Goal: Information Seeking & Learning: Learn about a topic

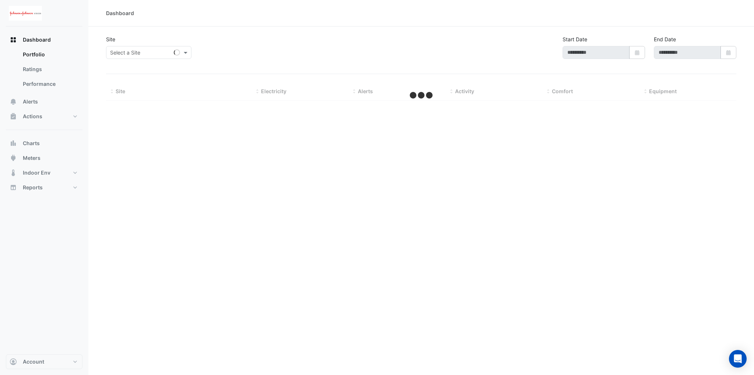
type input "**********"
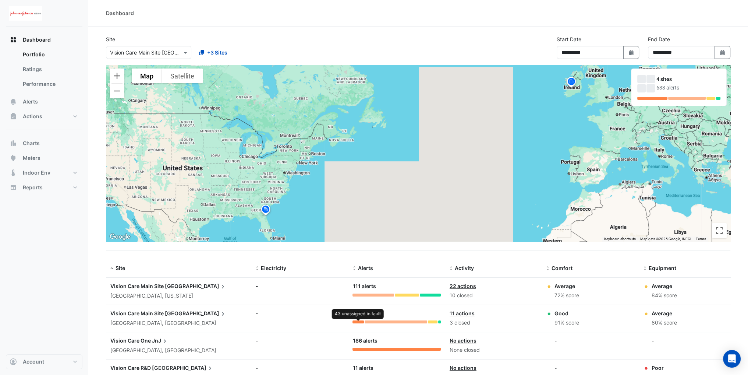
click at [362, 321] on div at bounding box center [358, 321] width 11 height 3
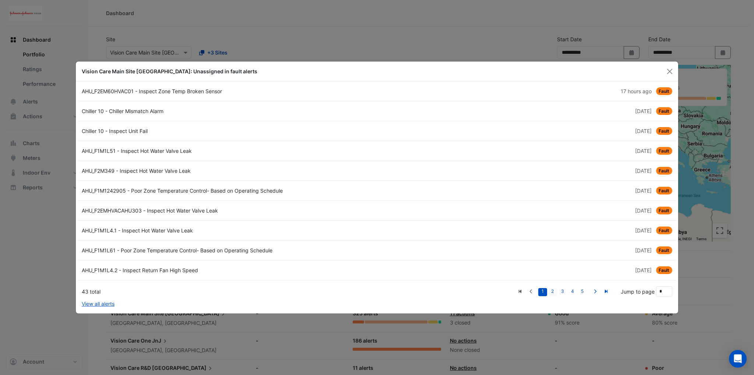
click at [552, 290] on link "2" at bounding box center [552, 292] width 9 height 8
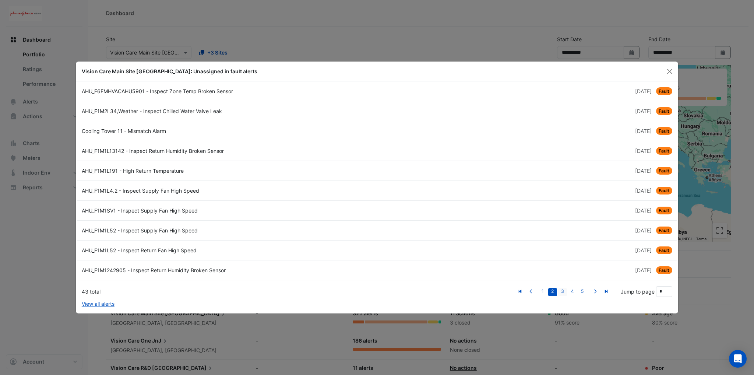
click at [563, 293] on link "3" at bounding box center [562, 292] width 9 height 8
click at [573, 291] on link "4" at bounding box center [572, 292] width 9 height 8
type input "*"
click at [105, 170] on div "CHW Primary... - Inspect Pump Fault" at bounding box center [227, 171] width 300 height 8
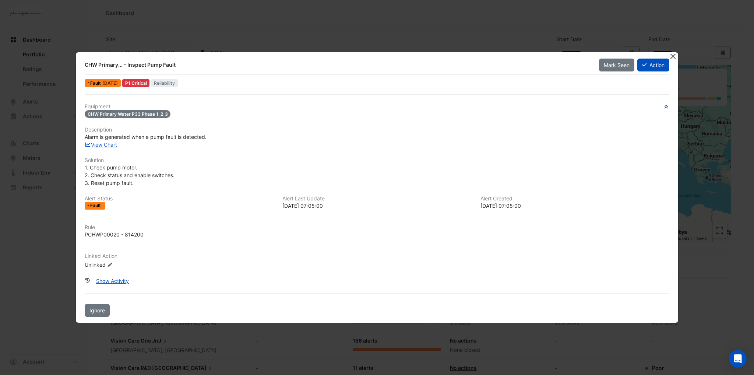
click at [673, 56] on button "Close" at bounding box center [673, 56] width 8 height 8
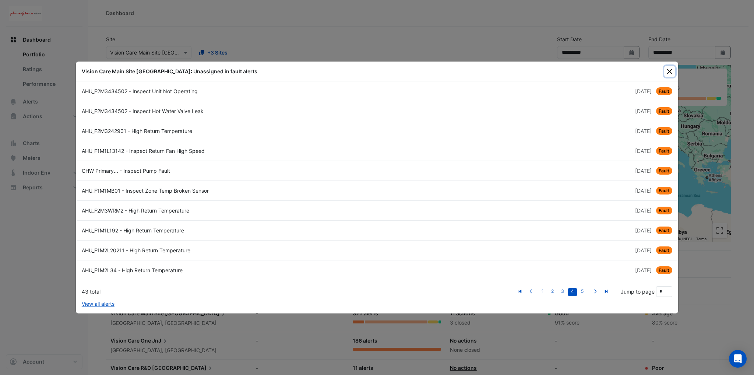
click at [667, 72] on button "Close" at bounding box center [669, 71] width 11 height 11
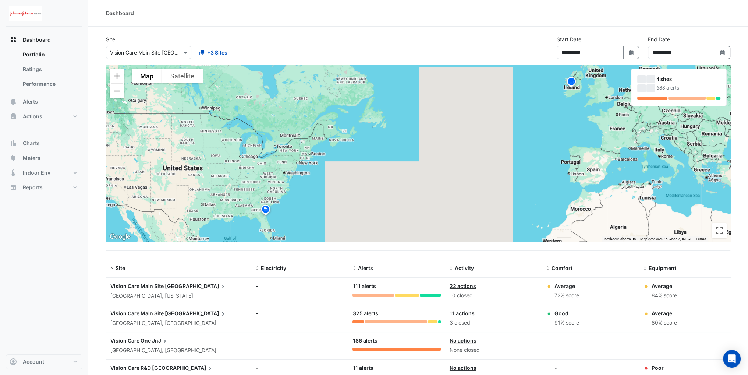
click at [120, 92] on button "Zoom out" at bounding box center [117, 91] width 15 height 15
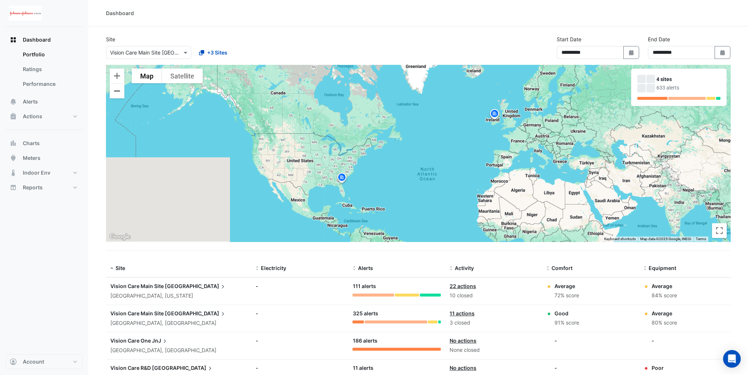
click at [120, 92] on button "Zoom out" at bounding box center [117, 91] width 15 height 15
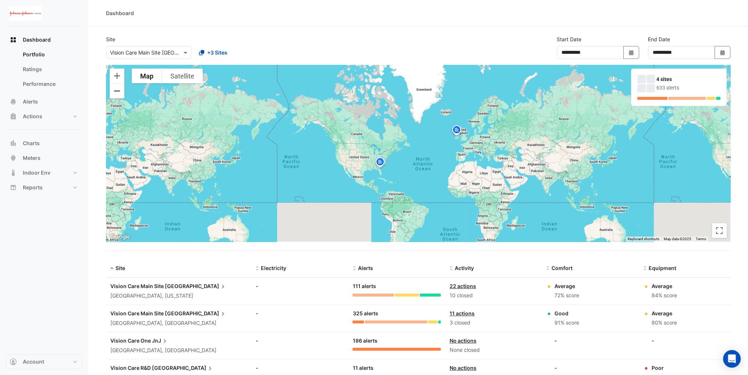
click at [120, 92] on button "Zoom out" at bounding box center [117, 91] width 15 height 15
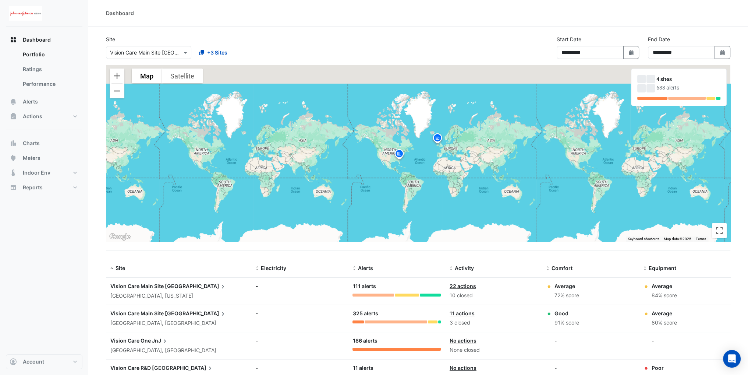
click at [120, 92] on button "Zoom out" at bounding box center [117, 91] width 15 height 15
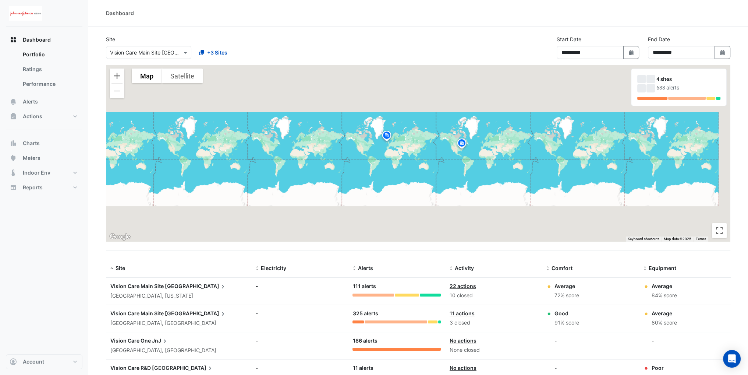
drag, startPoint x: 427, startPoint y: 168, endPoint x: 165, endPoint y: 157, distance: 262.7
click at [165, 157] on div "To activate drag with keyboard, press Alt + Enter. Once in keyboard drag state,…" at bounding box center [418, 153] width 625 height 177
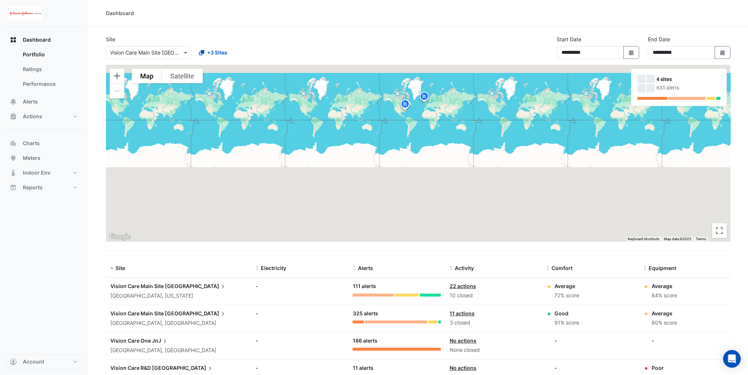
drag, startPoint x: 454, startPoint y: 151, endPoint x: 328, endPoint y: 165, distance: 126.7
click at [344, 165] on div "To activate drag with keyboard, press Alt + Enter. Once in keyboard drag state,…" at bounding box center [418, 153] width 625 height 177
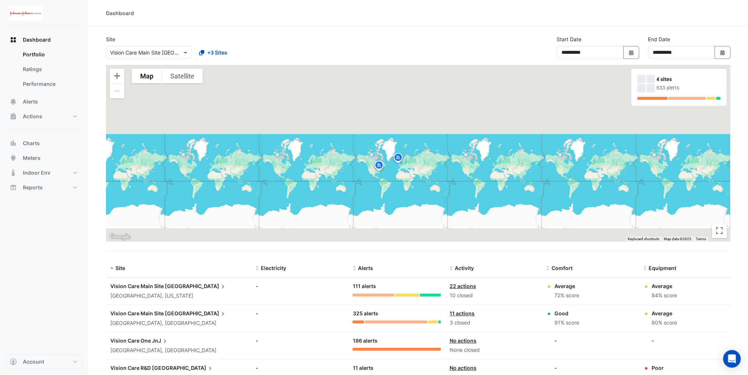
drag, startPoint x: 390, startPoint y: 172, endPoint x: 229, endPoint y: 168, distance: 160.9
click at [306, 172] on div "To activate drag with keyboard, press Alt + Enter. Once in keyboard drag state,…" at bounding box center [418, 153] width 625 height 177
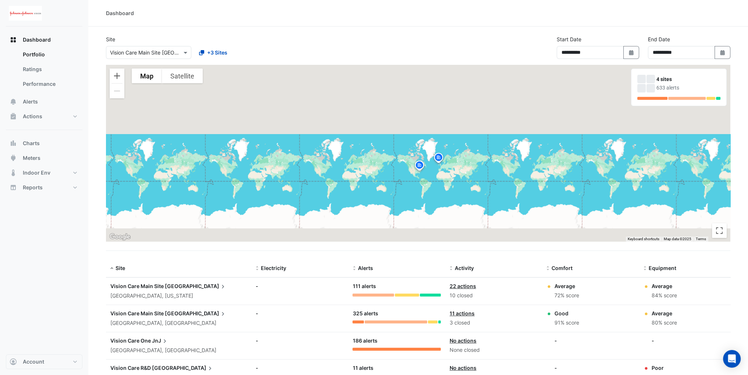
drag, startPoint x: 433, startPoint y: 174, endPoint x: 283, endPoint y: 175, distance: 150.2
click at [320, 175] on div "To activate drag with keyboard, press Alt + Enter. Once in keyboard drag state,…" at bounding box center [418, 153] width 625 height 177
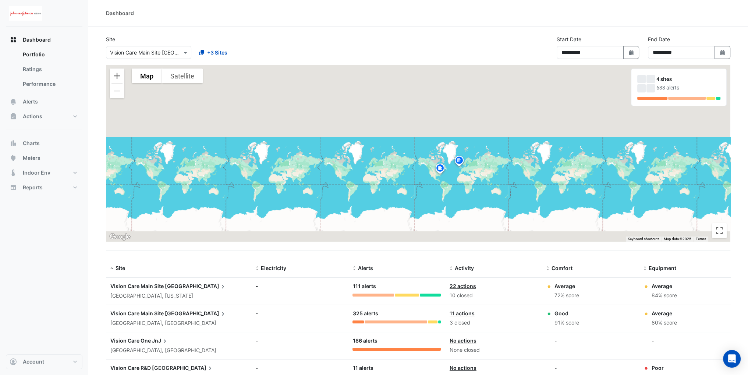
drag, startPoint x: 369, startPoint y: 179, endPoint x: 337, endPoint y: 179, distance: 31.3
click at [355, 179] on div "To activate drag with keyboard, press Alt + Enter. Once in keyboard drag state,…" at bounding box center [418, 153] width 625 height 177
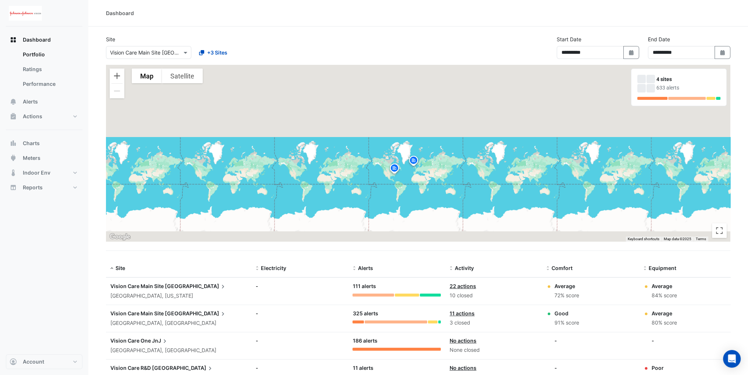
drag, startPoint x: 450, startPoint y: 177, endPoint x: 415, endPoint y: 179, distance: 35.7
click at [417, 179] on div "To activate drag with keyboard, press Alt + Enter. Once in keyboard drag state,…" at bounding box center [418, 153] width 625 height 177
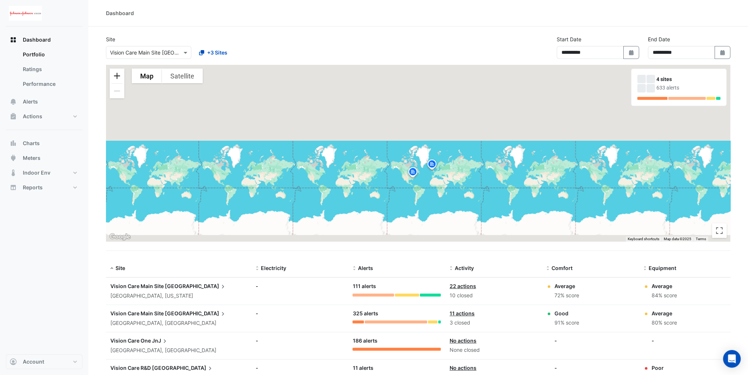
click at [124, 78] on button "Zoom in" at bounding box center [117, 75] width 15 height 15
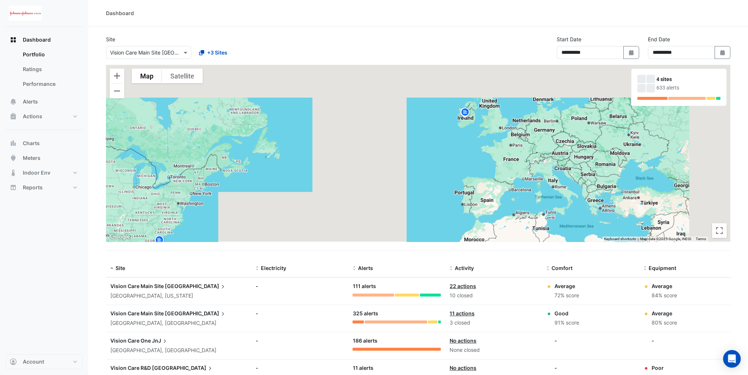
drag, startPoint x: 519, startPoint y: 143, endPoint x: 458, endPoint y: 205, distance: 87.2
click at [459, 202] on div "To activate drag with keyboard, press Alt + Enter. Once in keyboard drag state,…" at bounding box center [418, 153] width 625 height 177
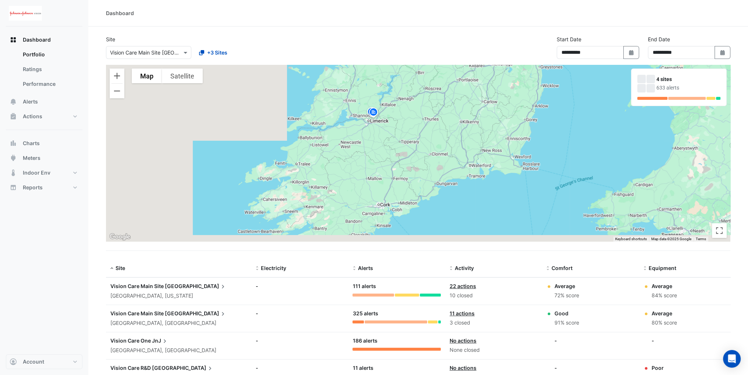
drag, startPoint x: 392, startPoint y: 214, endPoint x: 387, endPoint y: 163, distance: 51.1
click at [387, 163] on div "To activate drag with keyboard, press Alt + Enter. Once in keyboard drag state,…" at bounding box center [418, 153] width 625 height 177
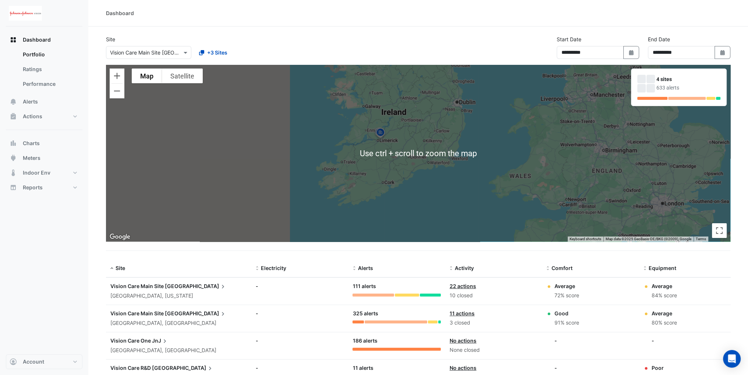
scroll to position [37, 0]
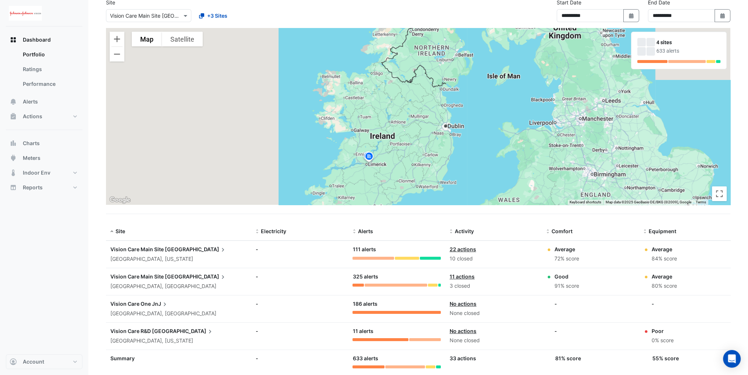
drag, startPoint x: 405, startPoint y: 158, endPoint x: 393, endPoint y: 221, distance: 64.0
click at [393, 221] on section "**********" at bounding box center [418, 191] width 660 height 403
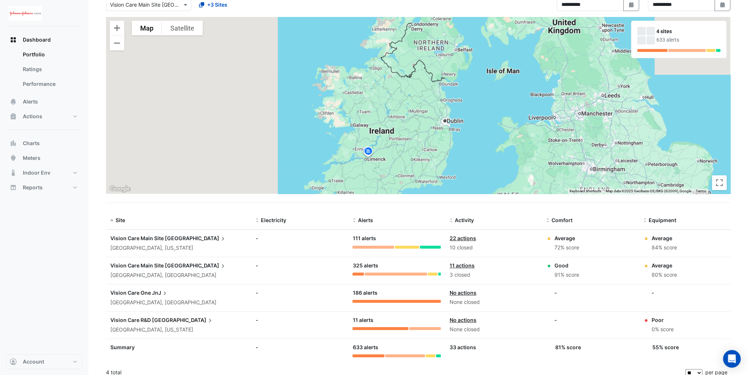
scroll to position [53, 0]
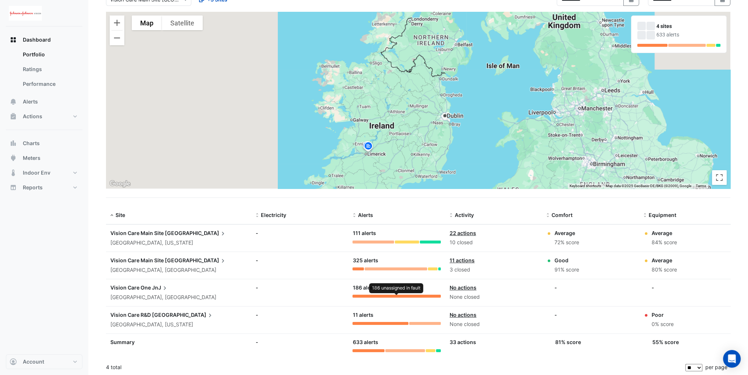
click at [375, 295] on div at bounding box center [397, 296] width 88 height 3
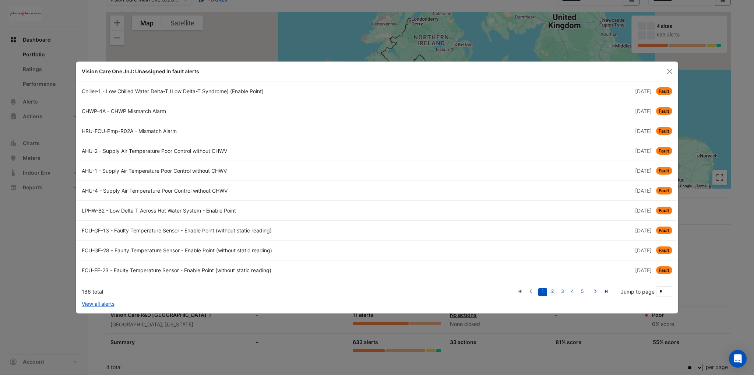
click at [548, 290] on link "2" at bounding box center [552, 292] width 9 height 8
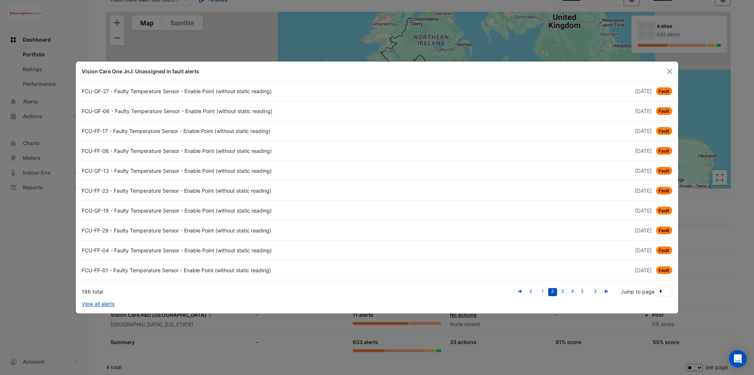
click at [563, 290] on link "3" at bounding box center [562, 292] width 9 height 8
click at [577, 289] on link "4" at bounding box center [572, 292] width 9 height 8
type input "*"
click at [669, 71] on button "Close" at bounding box center [669, 71] width 11 height 11
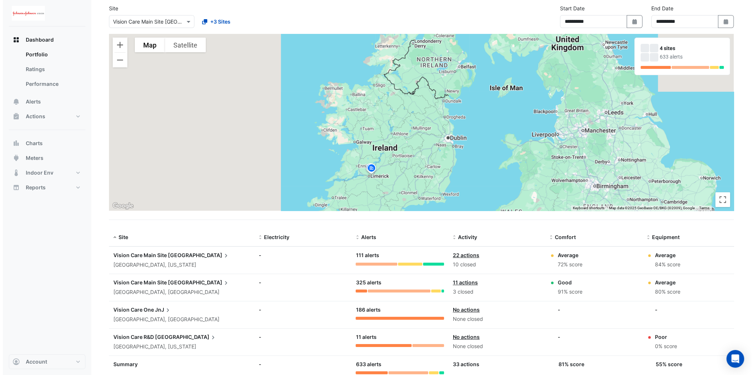
scroll to position [0, 0]
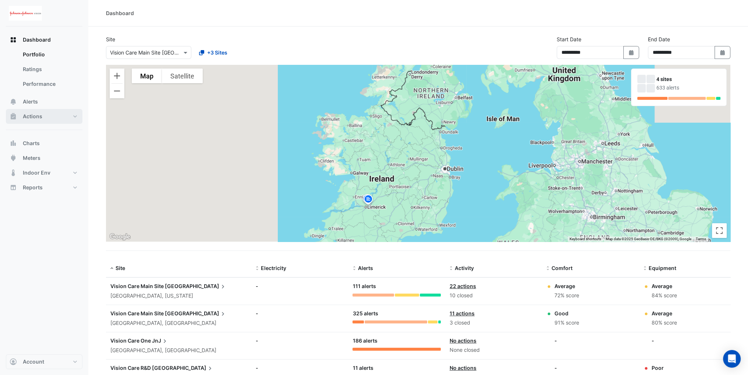
click at [41, 121] on button "Actions" at bounding box center [44, 116] width 77 height 15
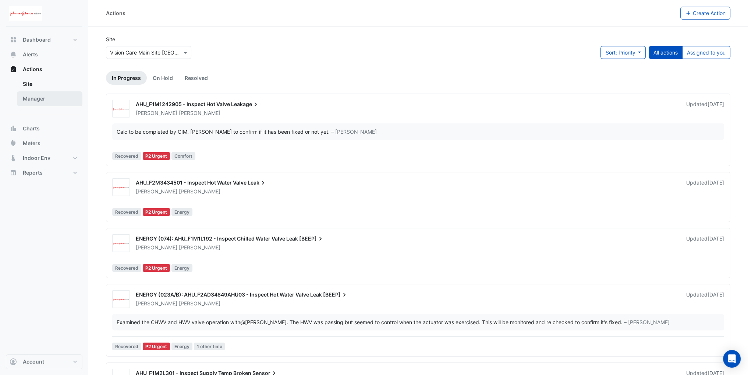
click at [43, 105] on link "Manager" at bounding box center [50, 98] width 66 height 15
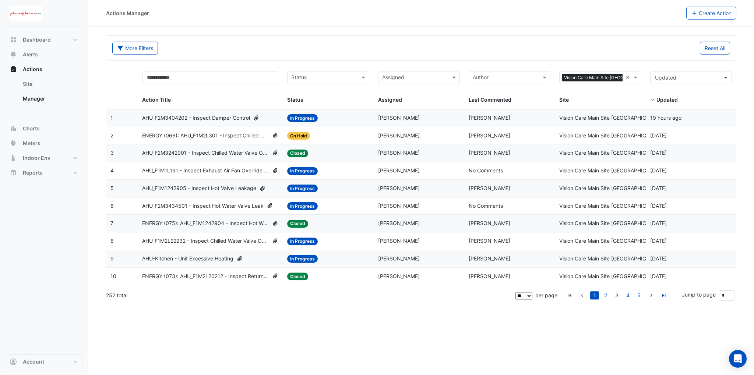
click at [190, 118] on span "AHU_F2M3404202 - Inspect Damper Control" at bounding box center [196, 118] width 108 height 8
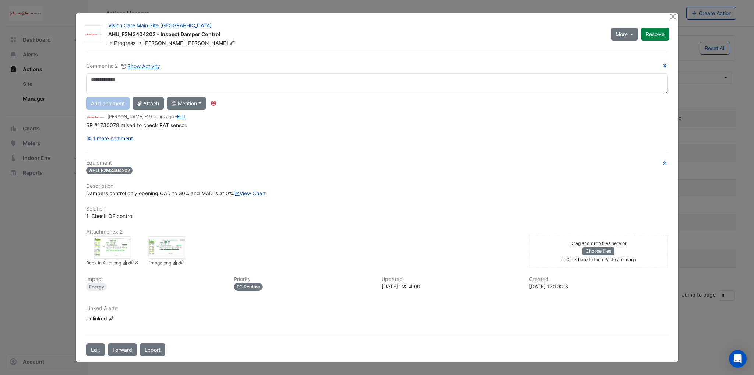
click at [119, 135] on button "1 more comment" at bounding box center [109, 138] width 47 height 13
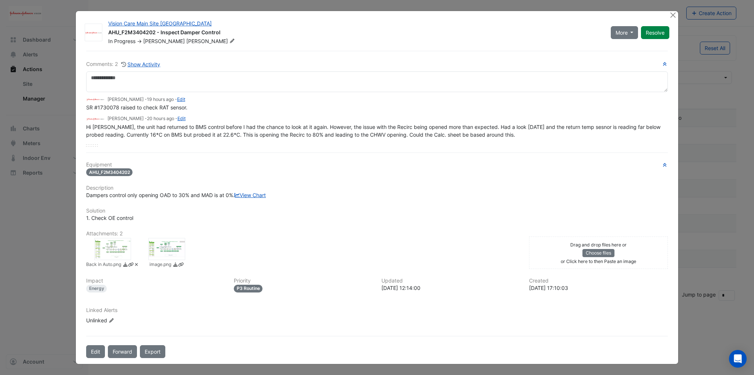
scroll to position [12, 0]
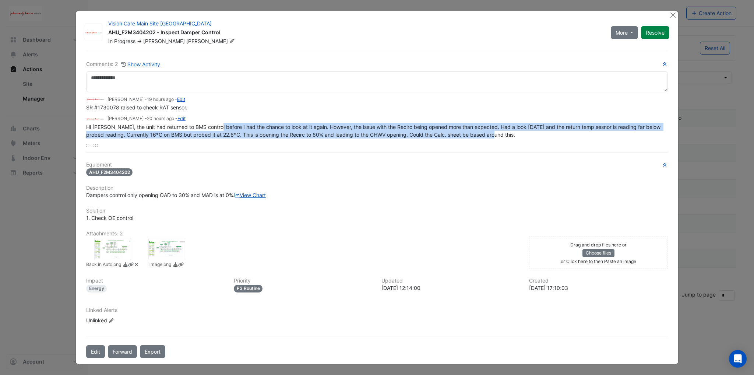
drag, startPoint x: 214, startPoint y: 113, endPoint x: 500, endPoint y: 121, distance: 286.2
click at [500, 123] on div "Hi Shane, the unit had returned to BMS control before I had the chance to look …" at bounding box center [377, 130] width 582 height 15
click at [216, 124] on span "Hi Shane, the unit had returned to BMS control before I had the chance to look …" at bounding box center [374, 131] width 576 height 14
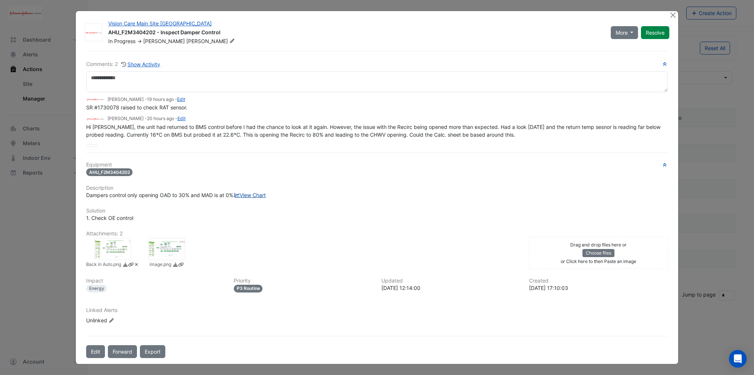
click at [235, 198] on link "View Chart" at bounding box center [250, 195] width 31 height 6
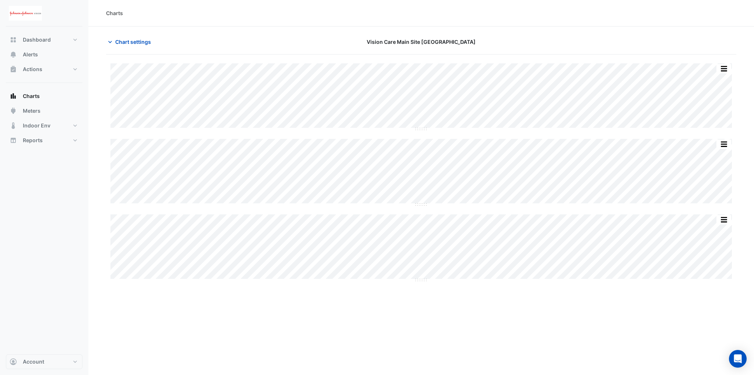
type input "**********"
click at [110, 42] on icon "button" at bounding box center [109, 41] width 7 height 7
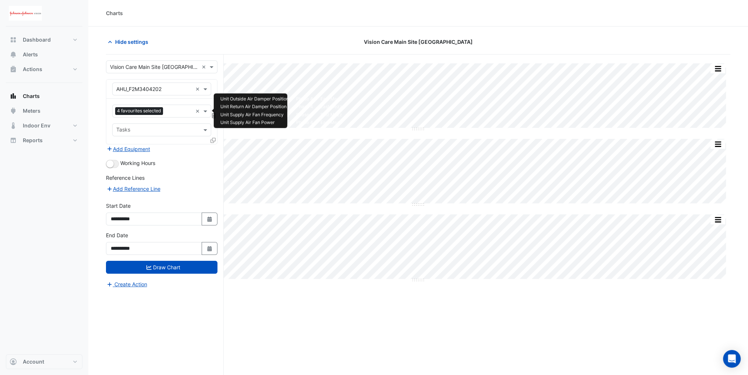
click at [174, 112] on input "text" at bounding box center [179, 112] width 27 height 8
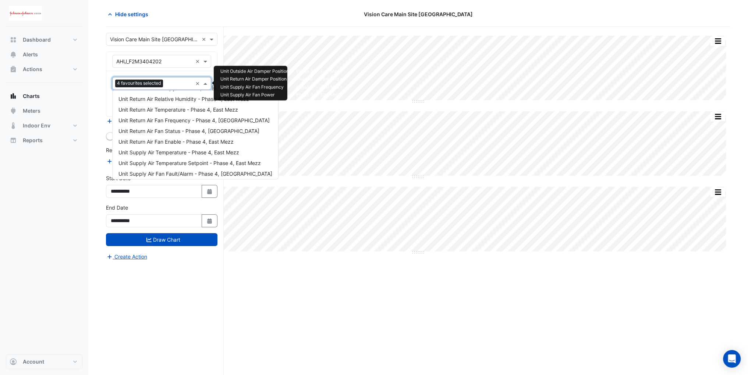
scroll to position [63, 0]
click at [153, 120] on span "Unit Return Air Temperature - Phase 4, East Mezz" at bounding box center [179, 121] width 120 height 6
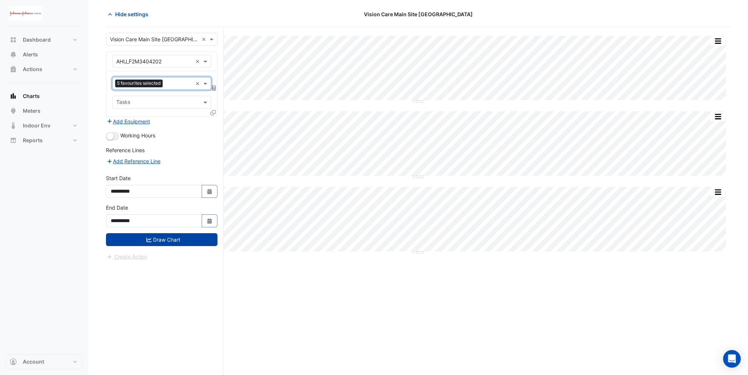
click at [161, 235] on button "Draw Chart" at bounding box center [162, 239] width 112 height 13
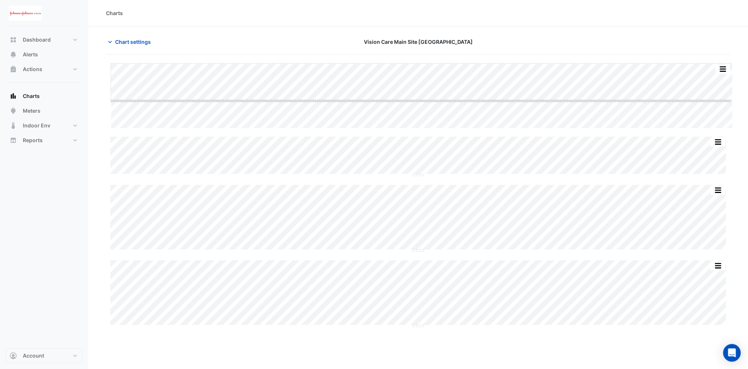
drag, startPoint x: 420, startPoint y: 128, endPoint x: 418, endPoint y: 101, distance: 27.7
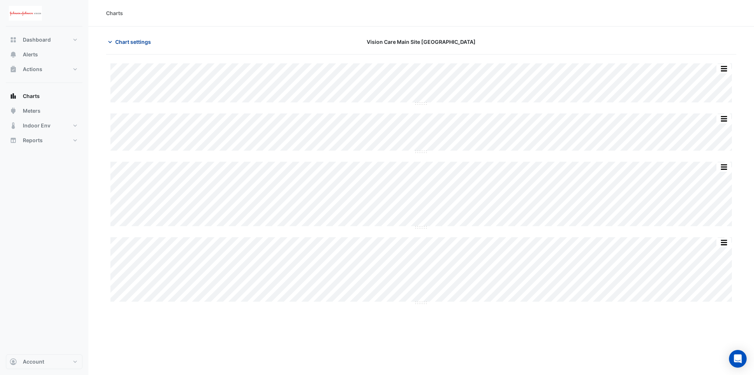
click at [111, 42] on icon "button" at bounding box center [109, 41] width 7 height 7
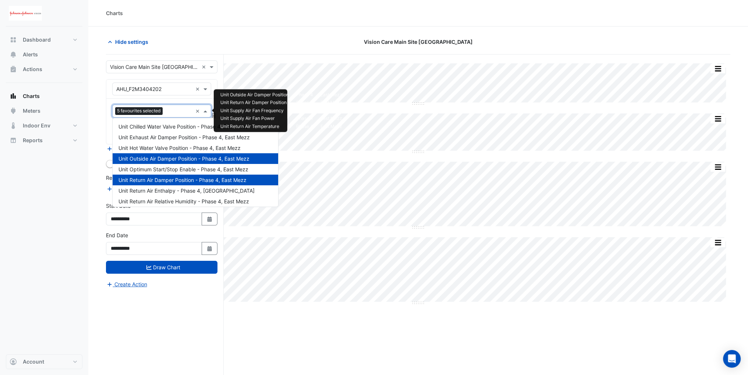
click at [173, 112] on input "text" at bounding box center [179, 112] width 27 height 8
click at [143, 158] on span "Unit Outside Air Damper Position - Phase 4, East Mezz" at bounding box center [184, 158] width 131 height 6
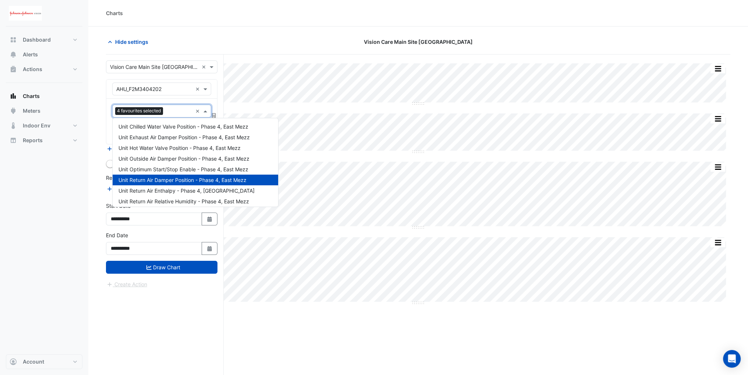
click at [150, 179] on span "Unit Return Air Damper Position - Phase 4, East Mezz" at bounding box center [183, 180] width 128 height 6
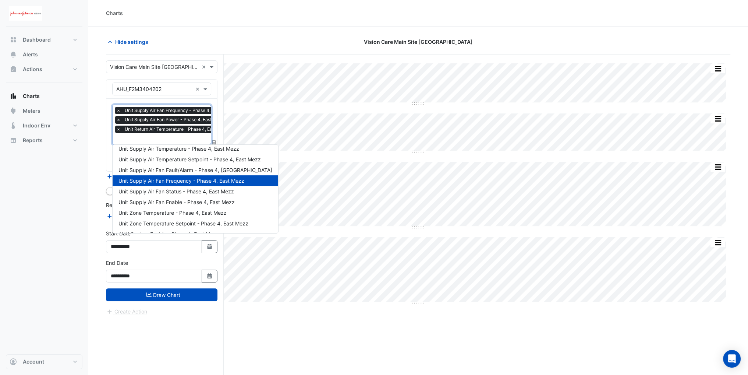
scroll to position [137, 0]
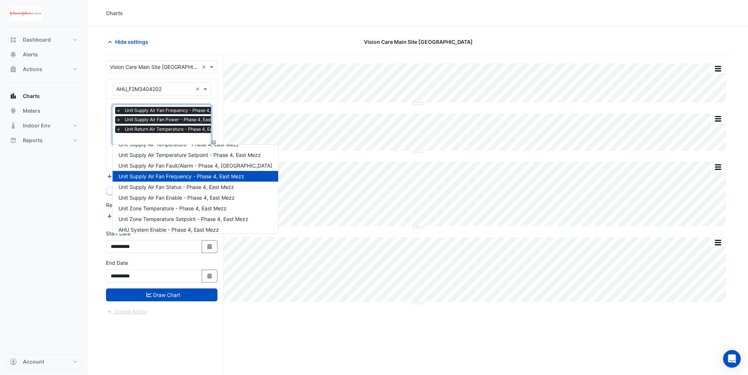
click at [183, 176] on span "Unit Supply Air Fan Frequency - Phase 4, East Mezz" at bounding box center [182, 176] width 126 height 6
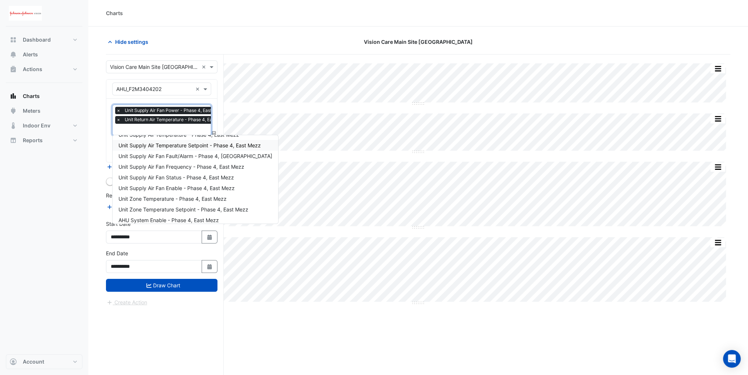
click at [102, 142] on section "Hide settings Vision Care Main Site [GEOGRAPHIC_DATA] Split All Split None Prin…" at bounding box center [418, 215] width 660 height 376
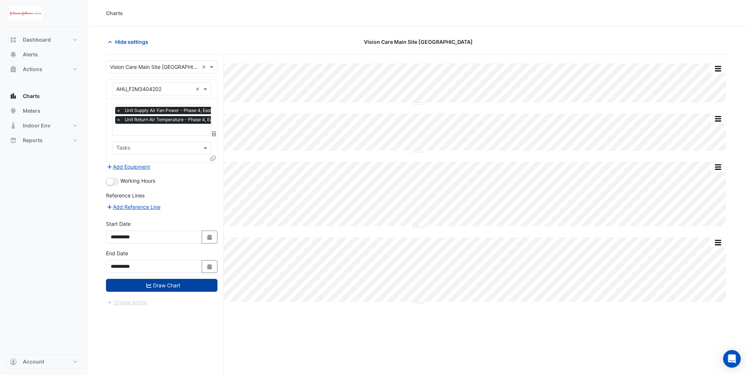
click at [151, 283] on icon "submit" at bounding box center [149, 285] width 5 height 5
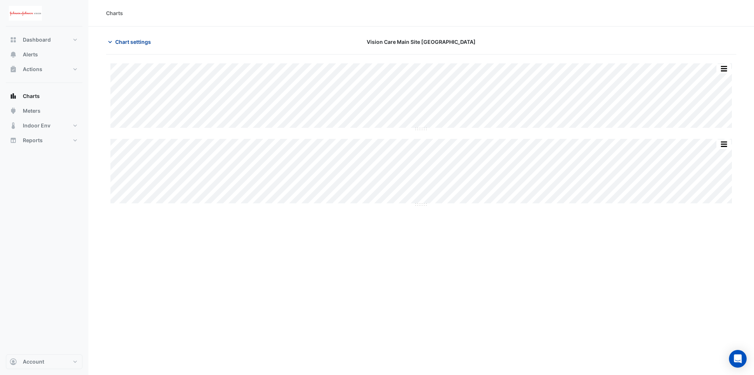
click at [112, 43] on icon "button" at bounding box center [109, 41] width 7 height 7
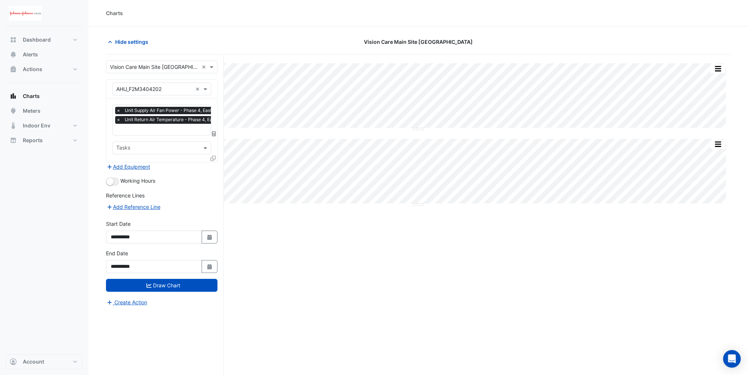
click at [145, 128] on input "text" at bounding box center [174, 130] width 116 height 8
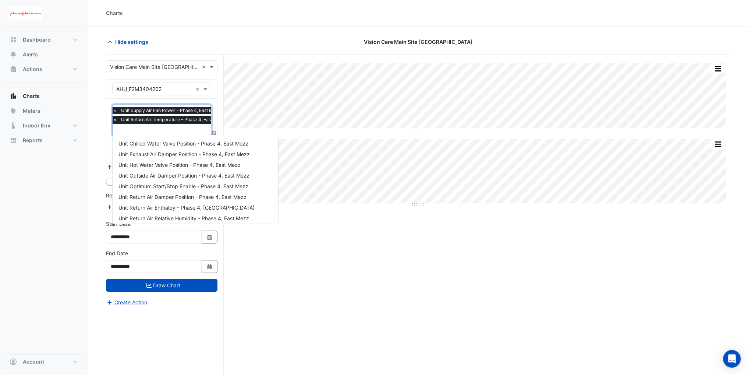
scroll to position [88, 0]
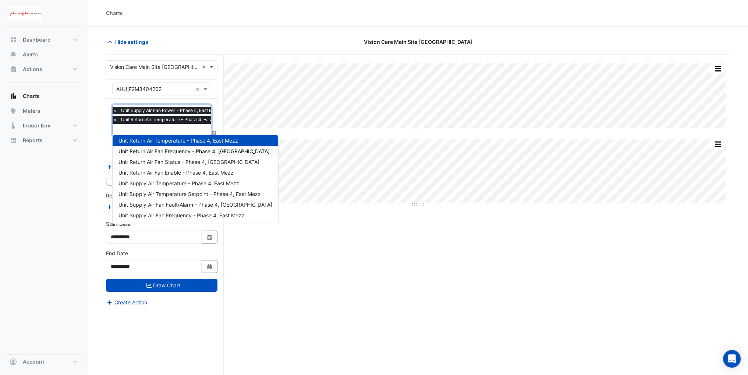
click at [104, 128] on section "Hide settings Vision Care Main Site [GEOGRAPHIC_DATA] Split All Split None Prin…" at bounding box center [418, 215] width 660 height 376
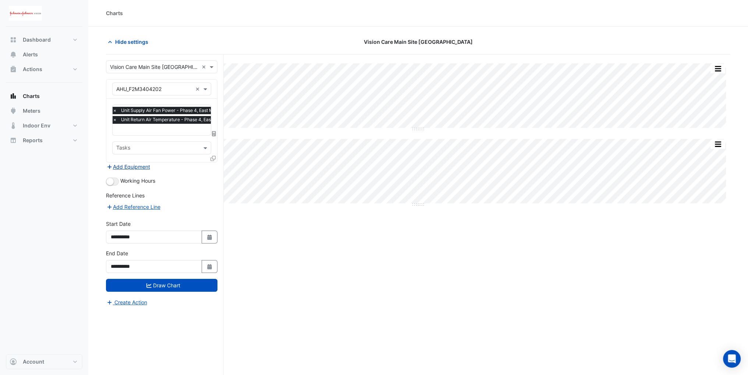
click at [135, 166] on button "Add Equipment" at bounding box center [128, 166] width 45 height 8
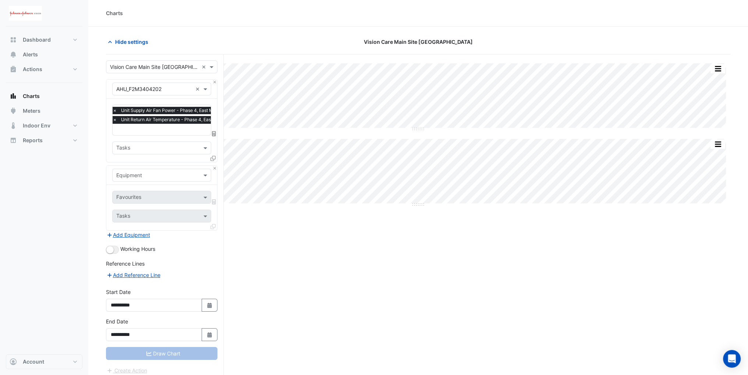
click at [142, 175] on input "text" at bounding box center [154, 176] width 76 height 8
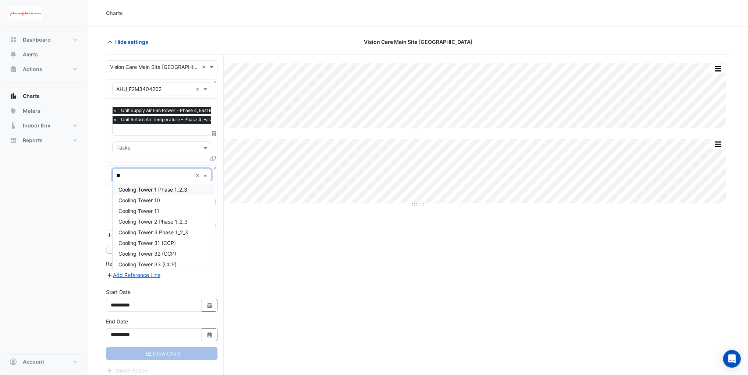
type input "***"
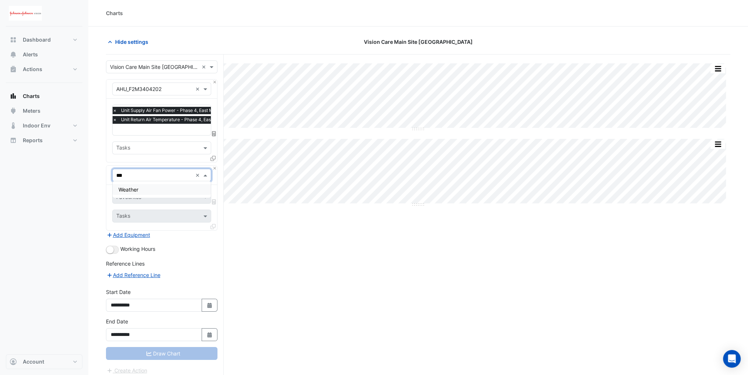
click at [144, 191] on div "Weather" at bounding box center [162, 189] width 99 height 11
click at [144, 191] on div "Favourites" at bounding box center [152, 196] width 78 height 11
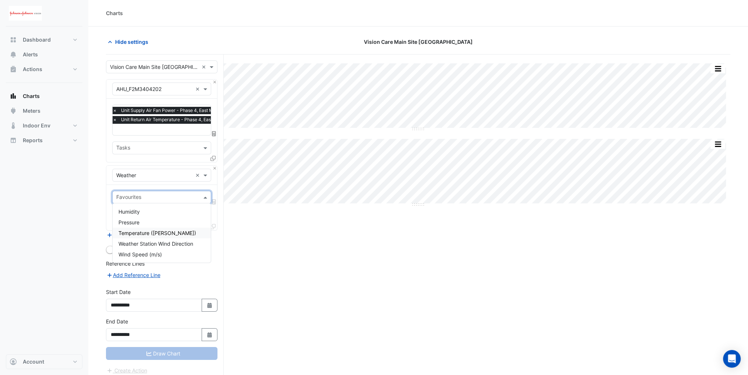
click at [144, 232] on span "Temperature ([PERSON_NAME])" at bounding box center [158, 233] width 78 height 6
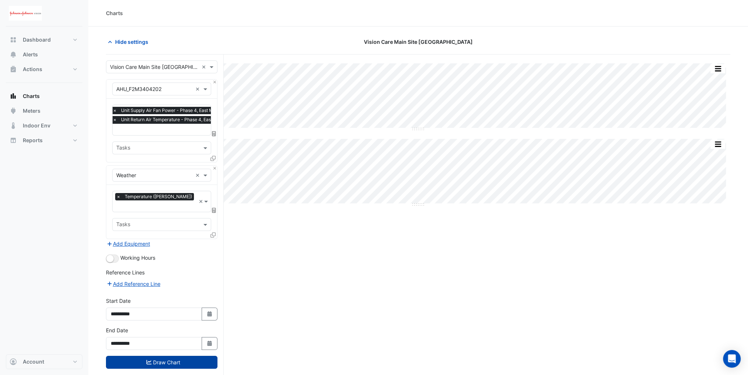
click at [163, 356] on button "Draw Chart" at bounding box center [162, 362] width 112 height 13
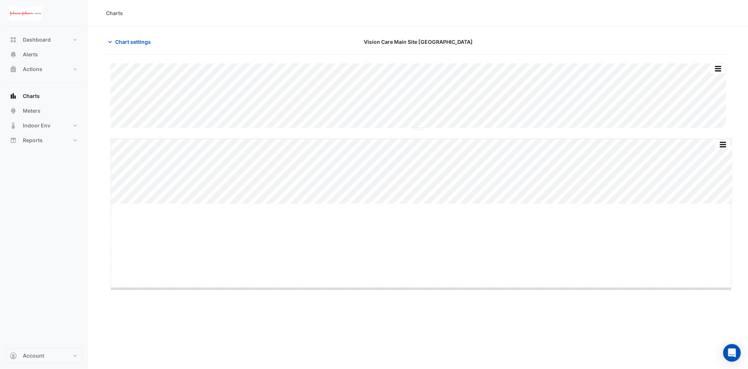
drag, startPoint x: 421, startPoint y: 204, endPoint x: 417, endPoint y: 288, distance: 84.8
drag, startPoint x: 422, startPoint y: 128, endPoint x: 421, endPoint y: 171, distance: 43.1
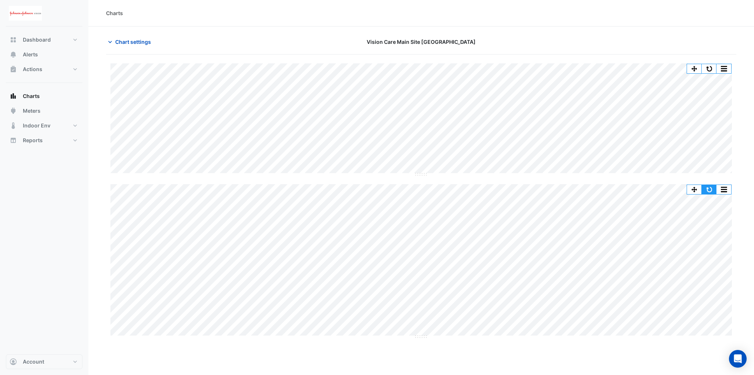
click at [708, 187] on button "button" at bounding box center [709, 189] width 15 height 9
click at [111, 37] on button "Chart settings" at bounding box center [131, 41] width 50 height 13
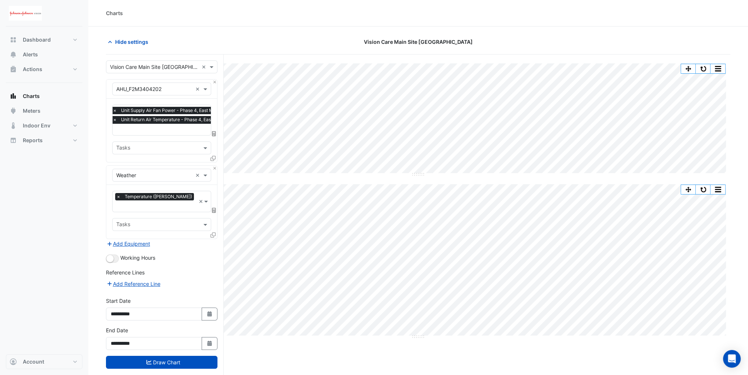
click at [140, 129] on input "text" at bounding box center [171, 130] width 116 height 8
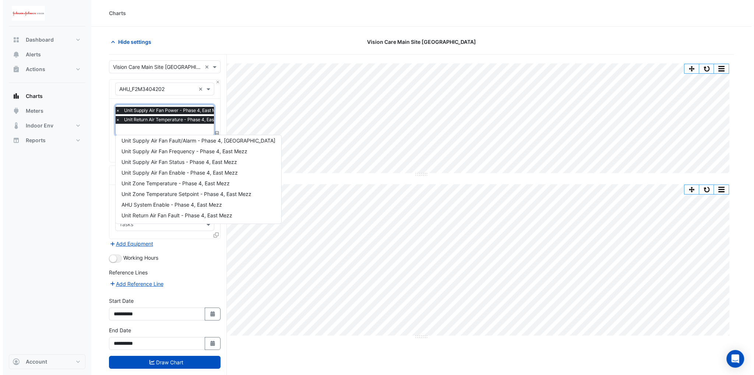
scroll to position [162, 0]
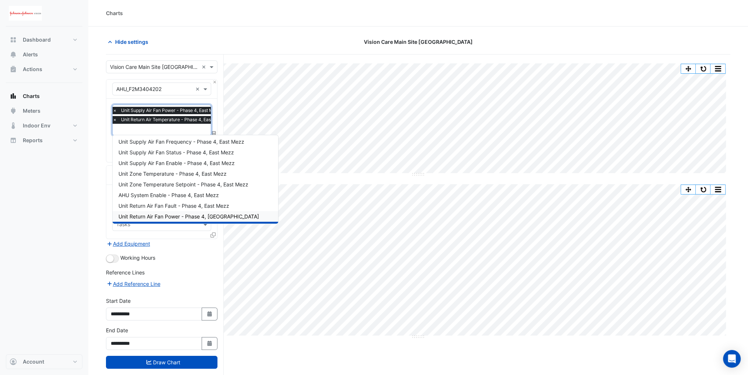
click at [170, 216] on span "Unit Return Air Fan Power - Phase 4, [GEOGRAPHIC_DATA]" at bounding box center [189, 216] width 141 height 6
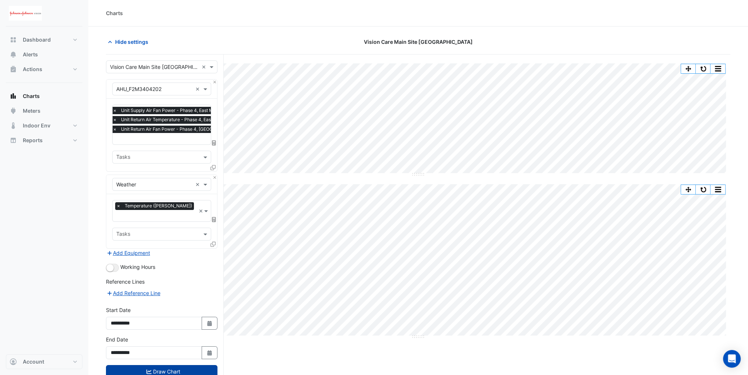
click at [180, 365] on button "Draw Chart" at bounding box center [162, 371] width 112 height 13
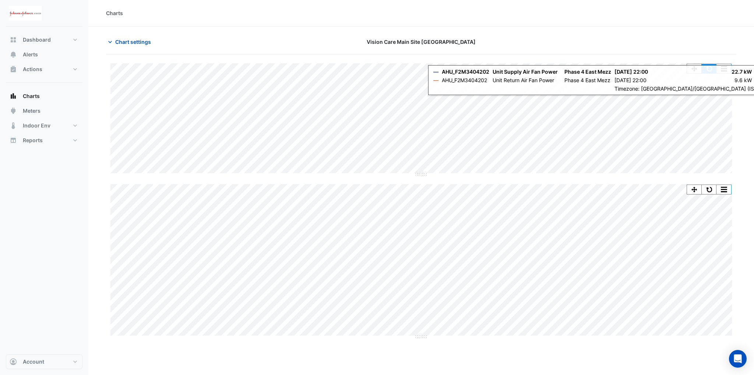
click at [708, 66] on button "button" at bounding box center [709, 68] width 15 height 9
click at [711, 68] on button "button" at bounding box center [709, 68] width 15 height 9
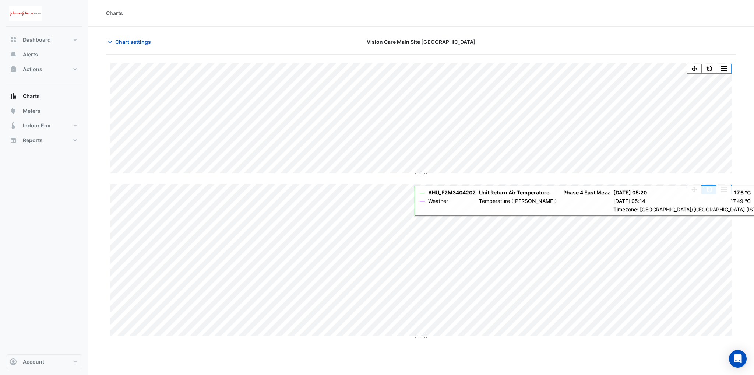
click at [709, 187] on button "button" at bounding box center [709, 189] width 15 height 9
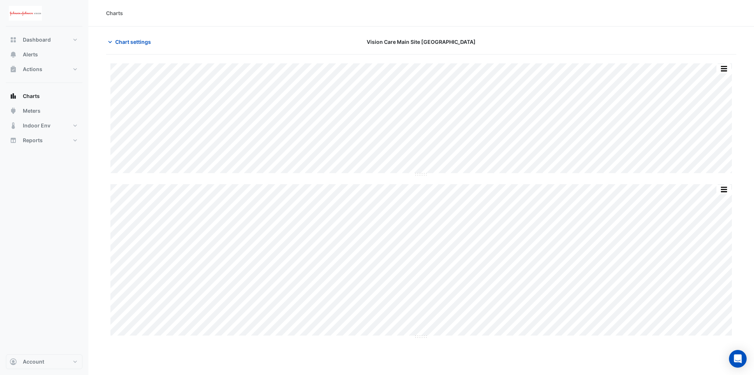
click at [473, 336] on div "Split by Equip Split All Split None Print Save as JPEG Save as PNG Pivot Data T…" at bounding box center [420, 261] width 621 height 154
click at [710, 190] on button "button" at bounding box center [709, 189] width 15 height 9
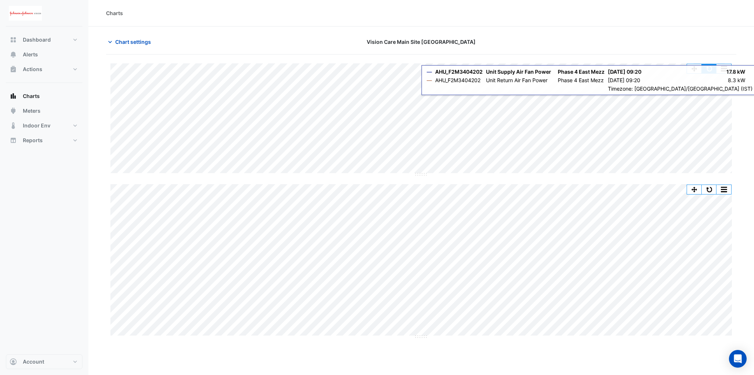
click at [707, 66] on button "button" at bounding box center [709, 68] width 15 height 9
